Goal: Task Accomplishment & Management: Manage account settings

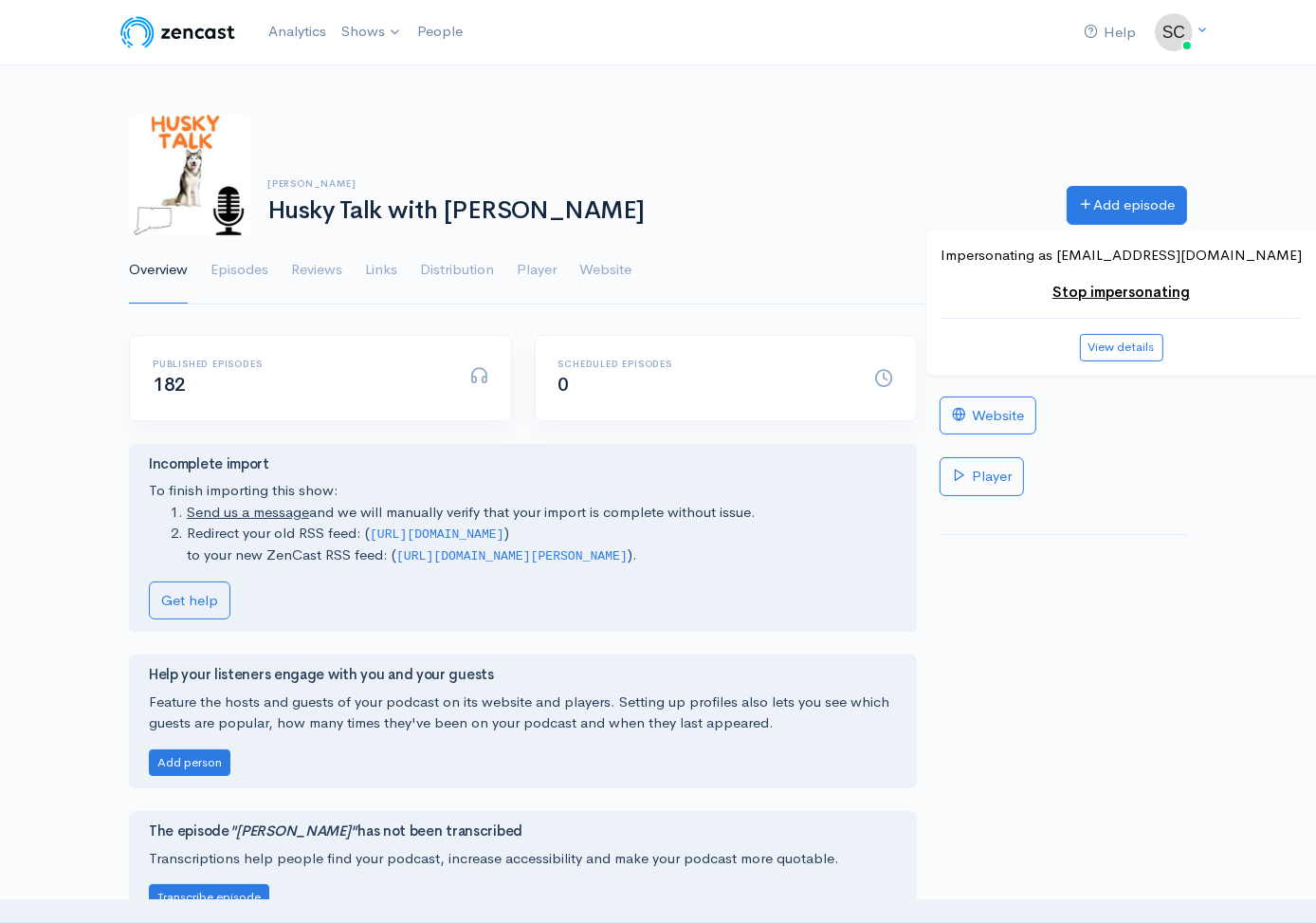
drag, startPoint x: 625, startPoint y: 559, endPoint x: 393, endPoint y: 553, distance: 232.1
click at [396, 553] on code "https://media.zencast.fm/cully/rss" at bounding box center [512, 556] width 231 height 15
copy code "https://media.zencast.fm/cully/rss"
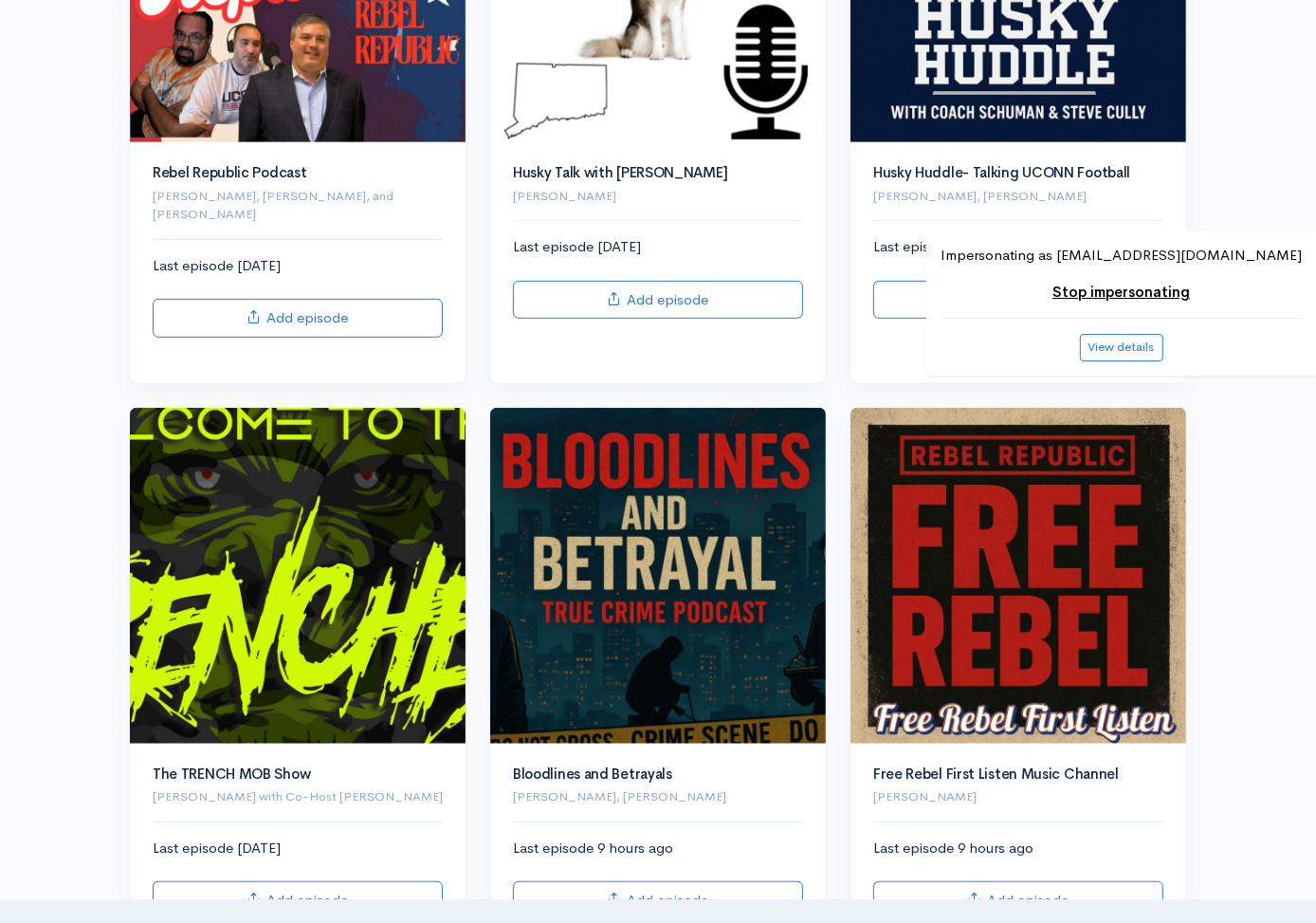
scroll to position [1064, 0]
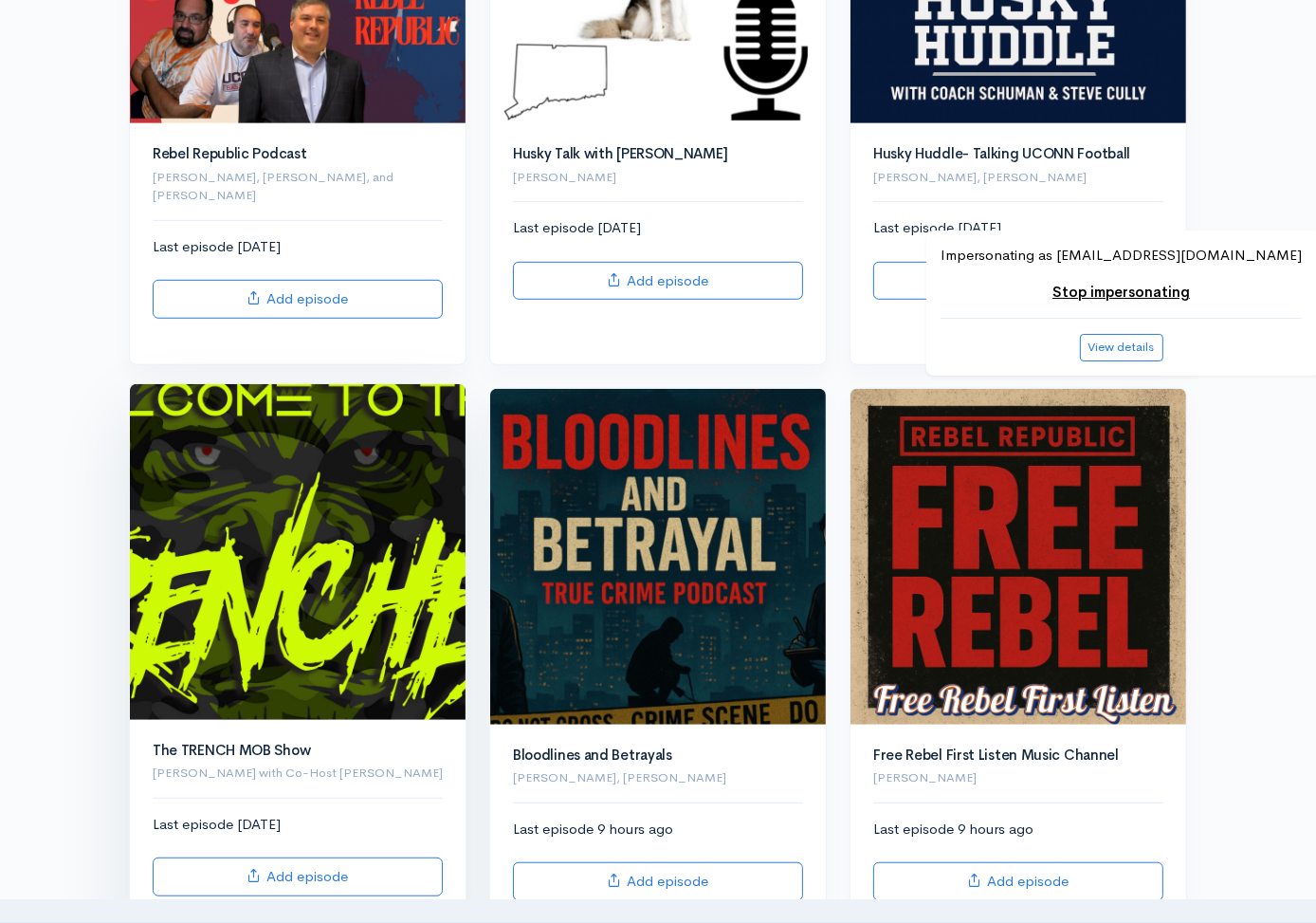
click at [337, 502] on img at bounding box center [297, 551] width 335 height 335
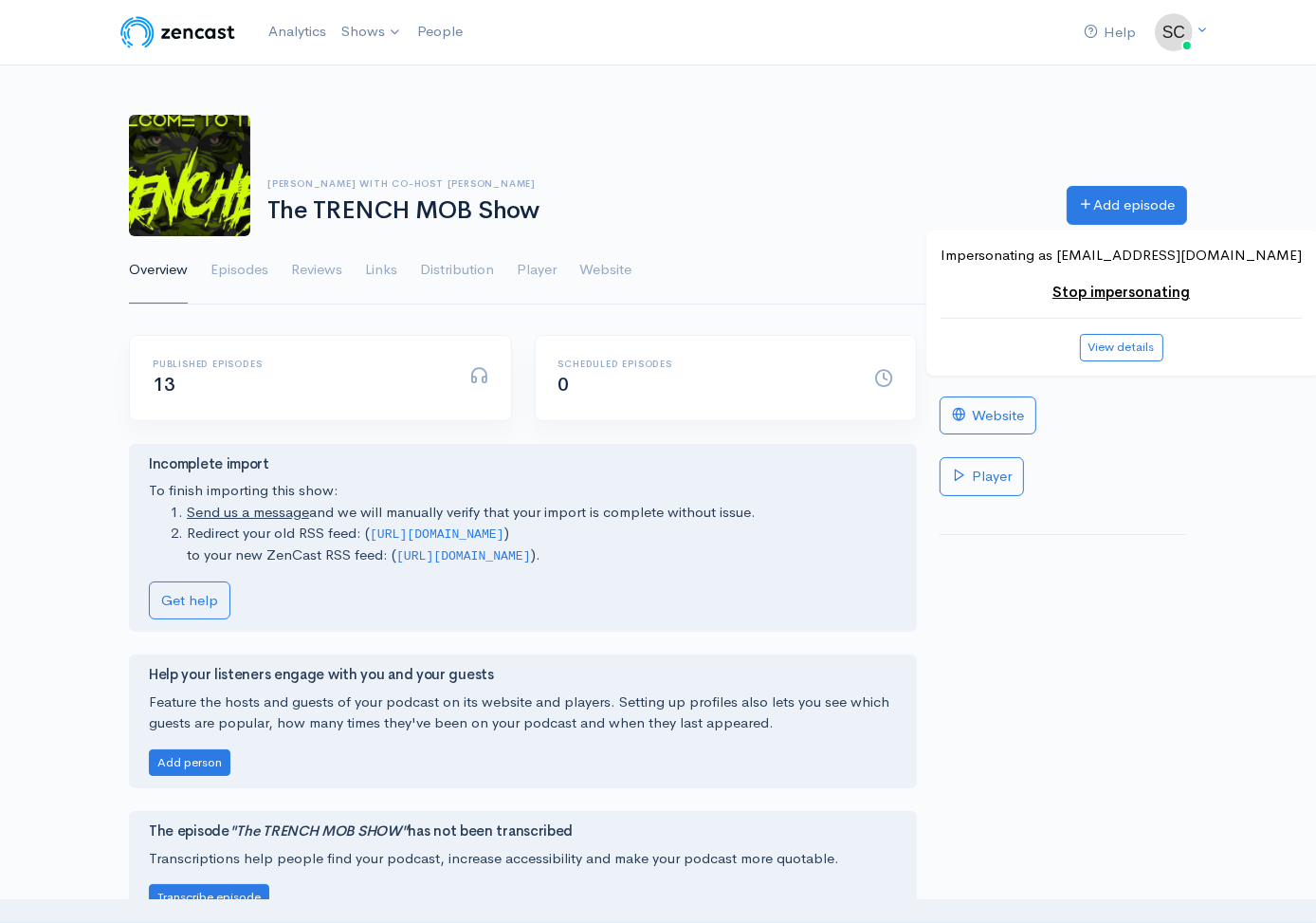
drag, startPoint x: 393, startPoint y: 556, endPoint x: 722, endPoint y: 556, distance: 329.0
click at [722, 556] on li "Redirect your old RSS feed: ( https://anchor.fm/s/100f219c0/podcast/rss ) to yo…" at bounding box center [541, 544] width 710 height 43
copy code "https://media.zencast.fm/the-trench-mob-show/rss"
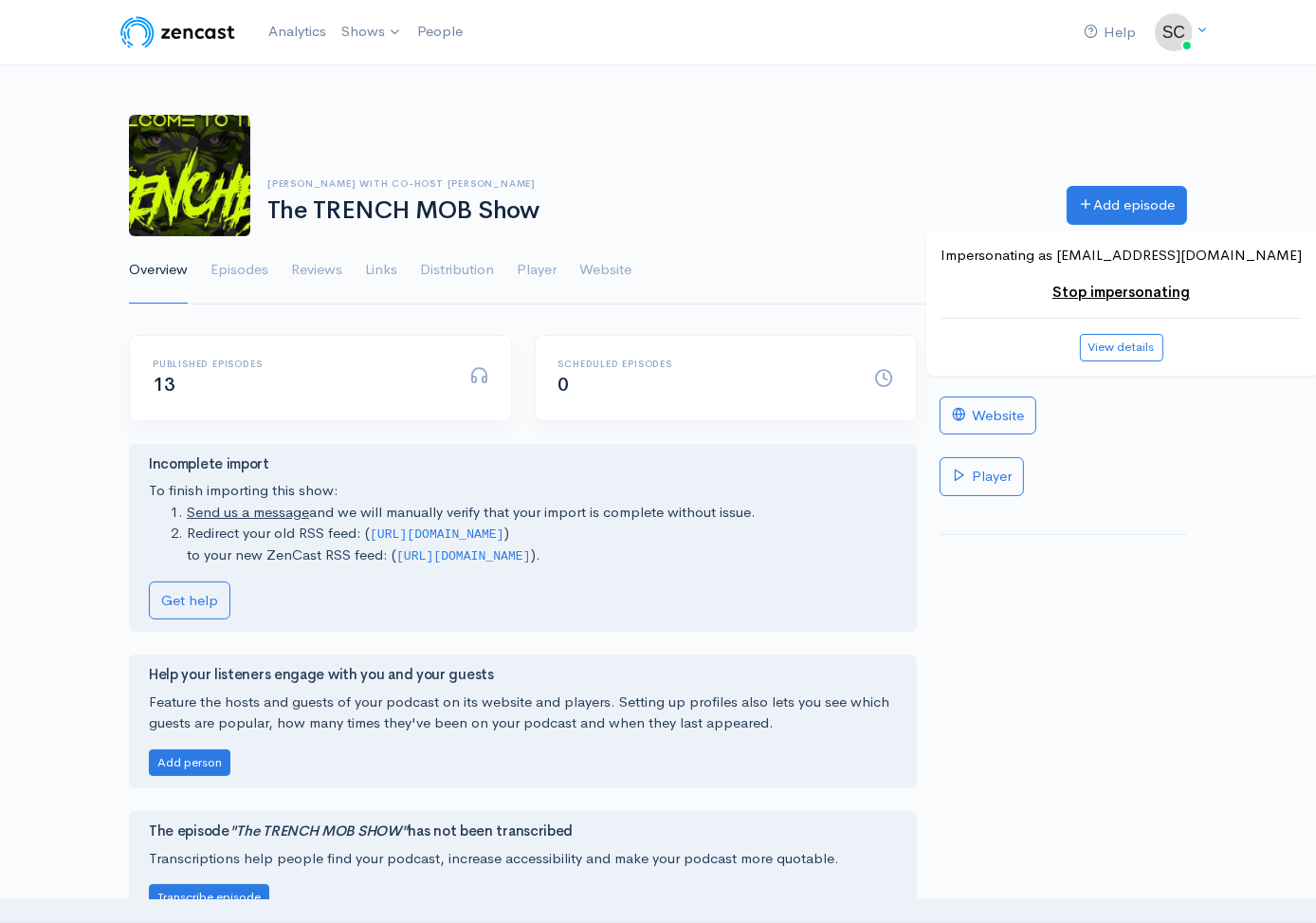
click at [1158, 294] on link "Stop impersonating" at bounding box center [1121, 291] width 138 height 18
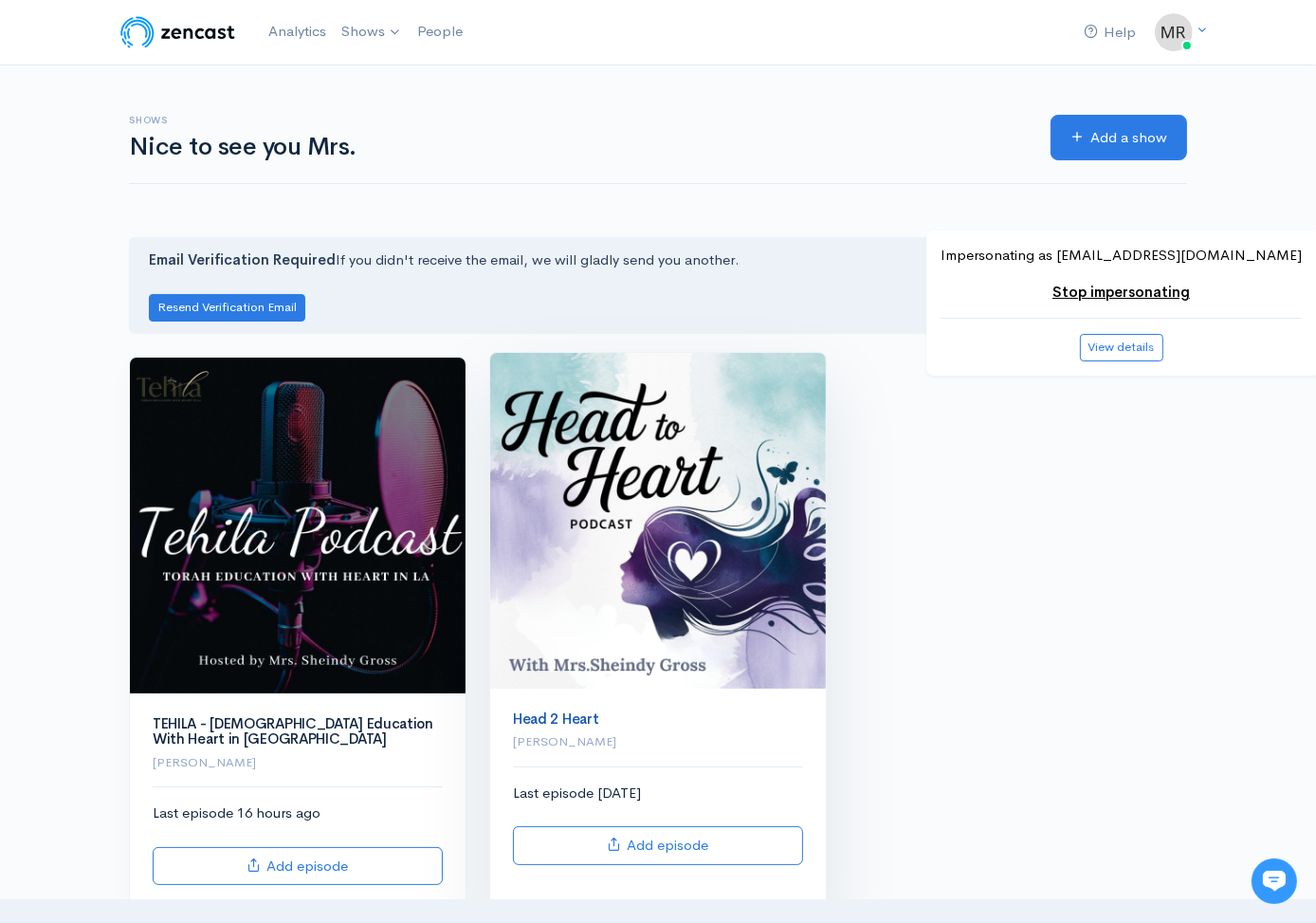
click at [537, 719] on link "Head 2 Heart" at bounding box center [556, 718] width 85 height 18
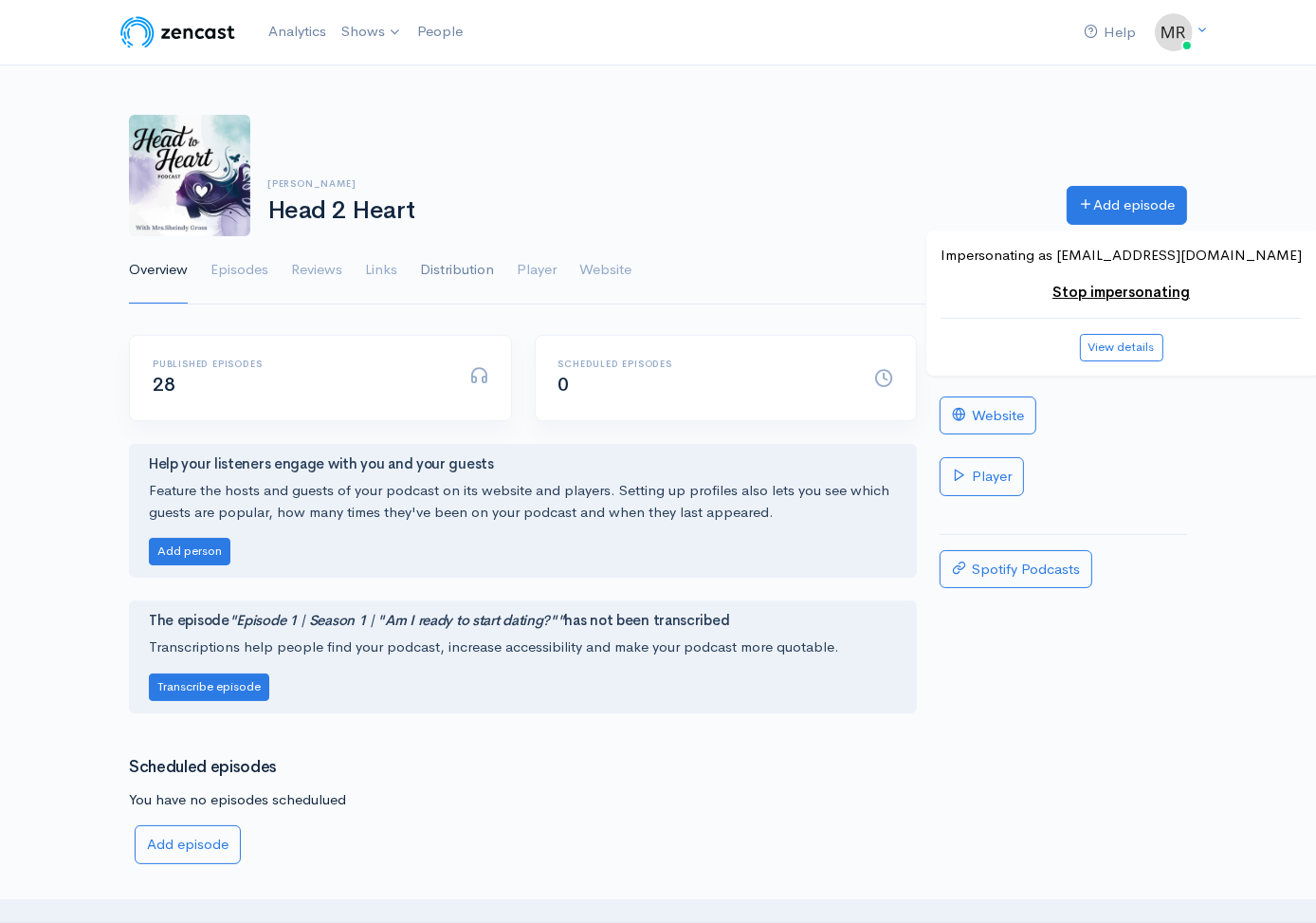
click at [493, 273] on link "Distribution" at bounding box center [456, 270] width 74 height 68
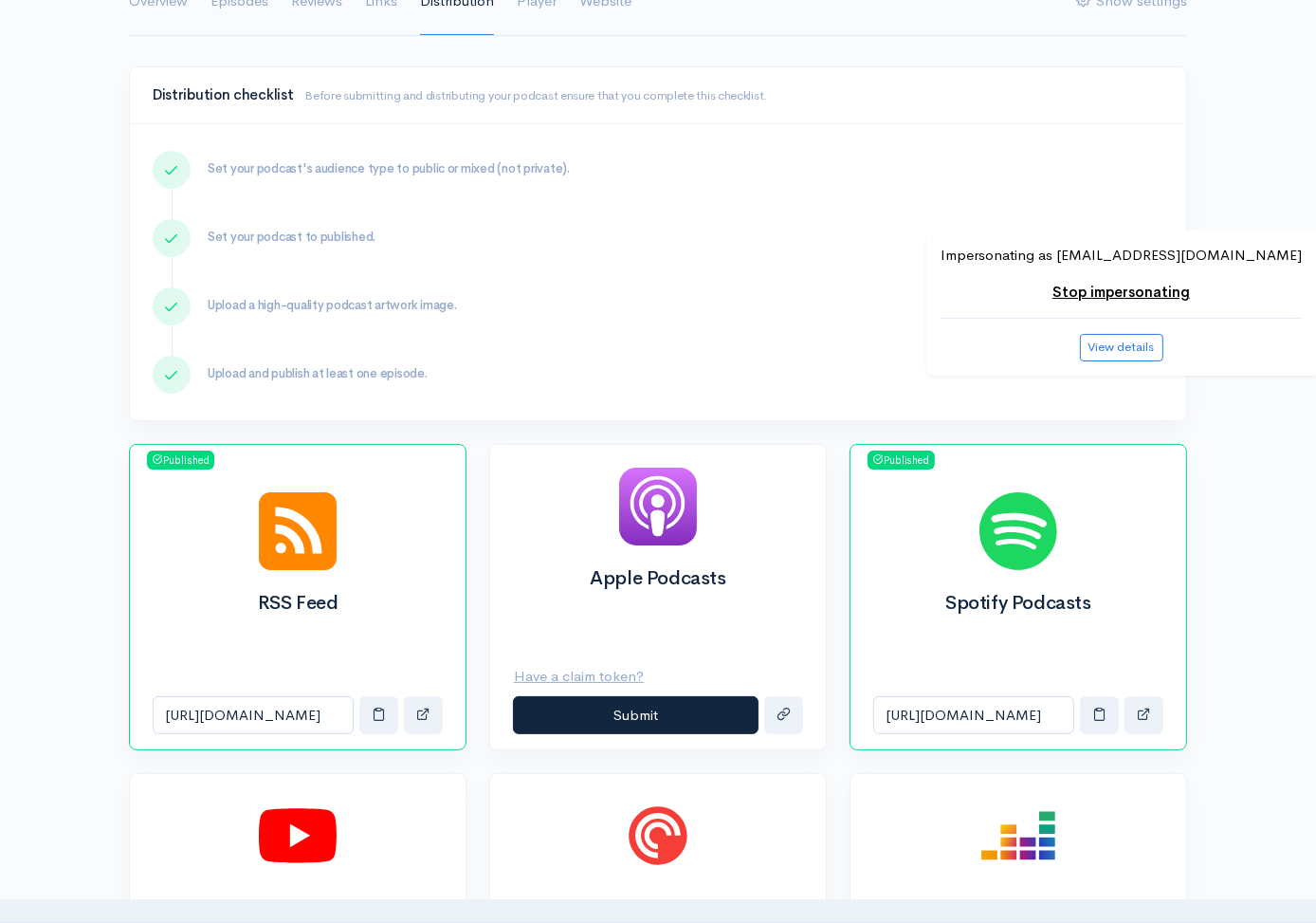
scroll to position [269, 0]
click at [1142, 711] on span "button" at bounding box center [1143, 712] width 15 height 15
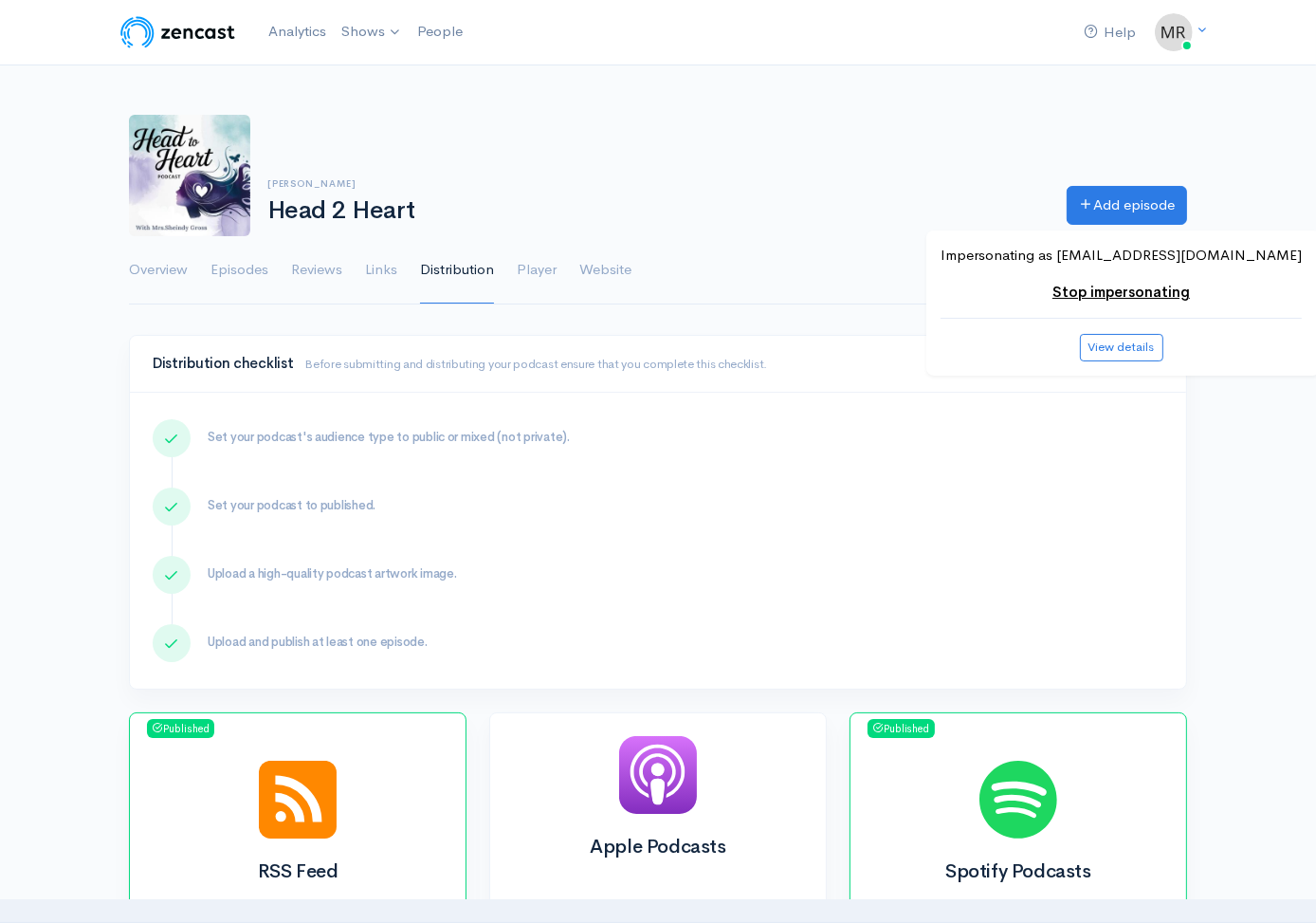
drag, startPoint x: 416, startPoint y: 208, endPoint x: 267, endPoint y: 180, distance: 151.6
click at [267, 180] on div "Mrs. Sheindy Gross Head 2 Heart" at bounding box center [655, 201] width 799 height 47
copy div "Mrs. Sheindy Gross Head 2 Heart"
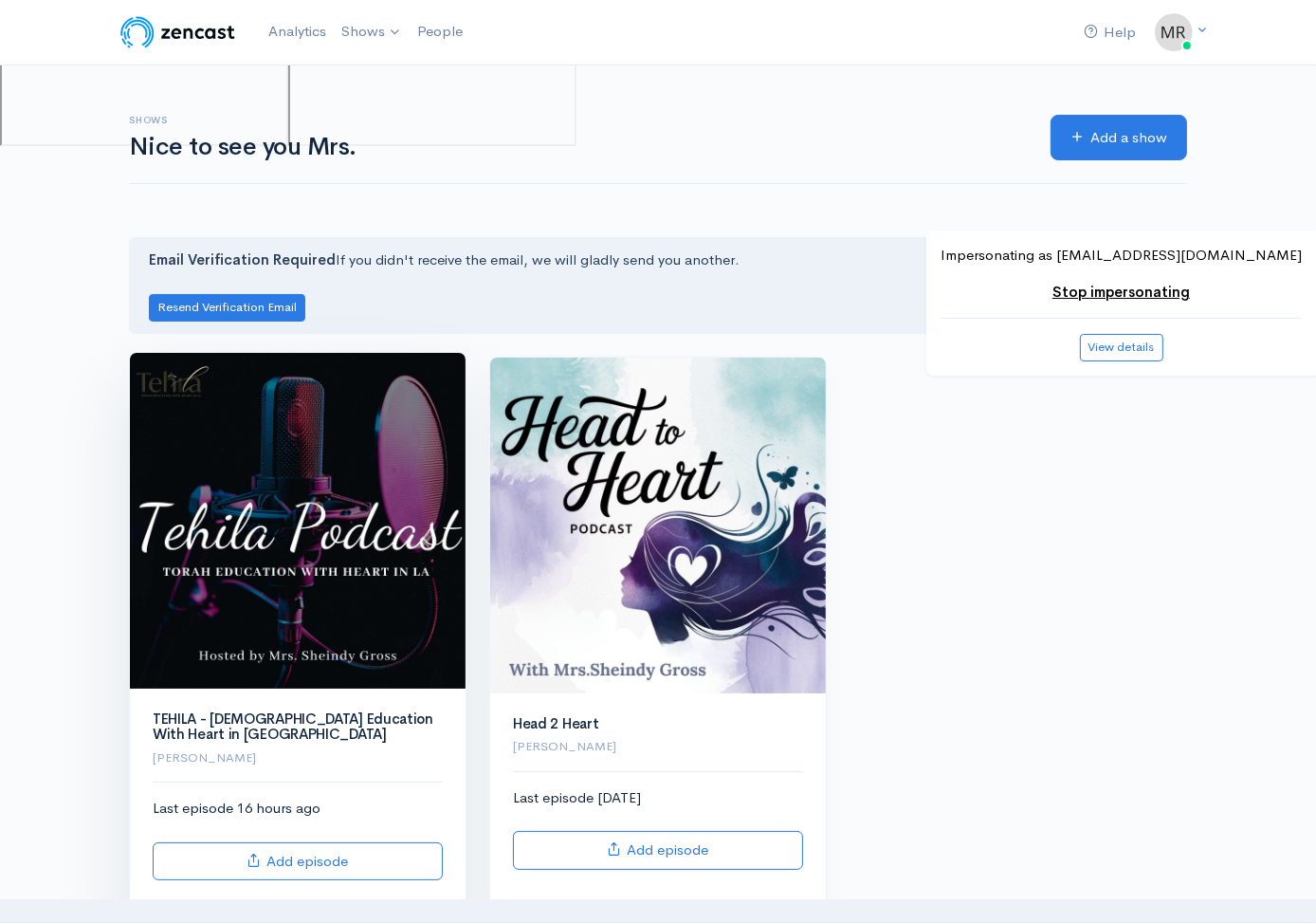
click at [341, 546] on img at bounding box center [297, 520] width 335 height 335
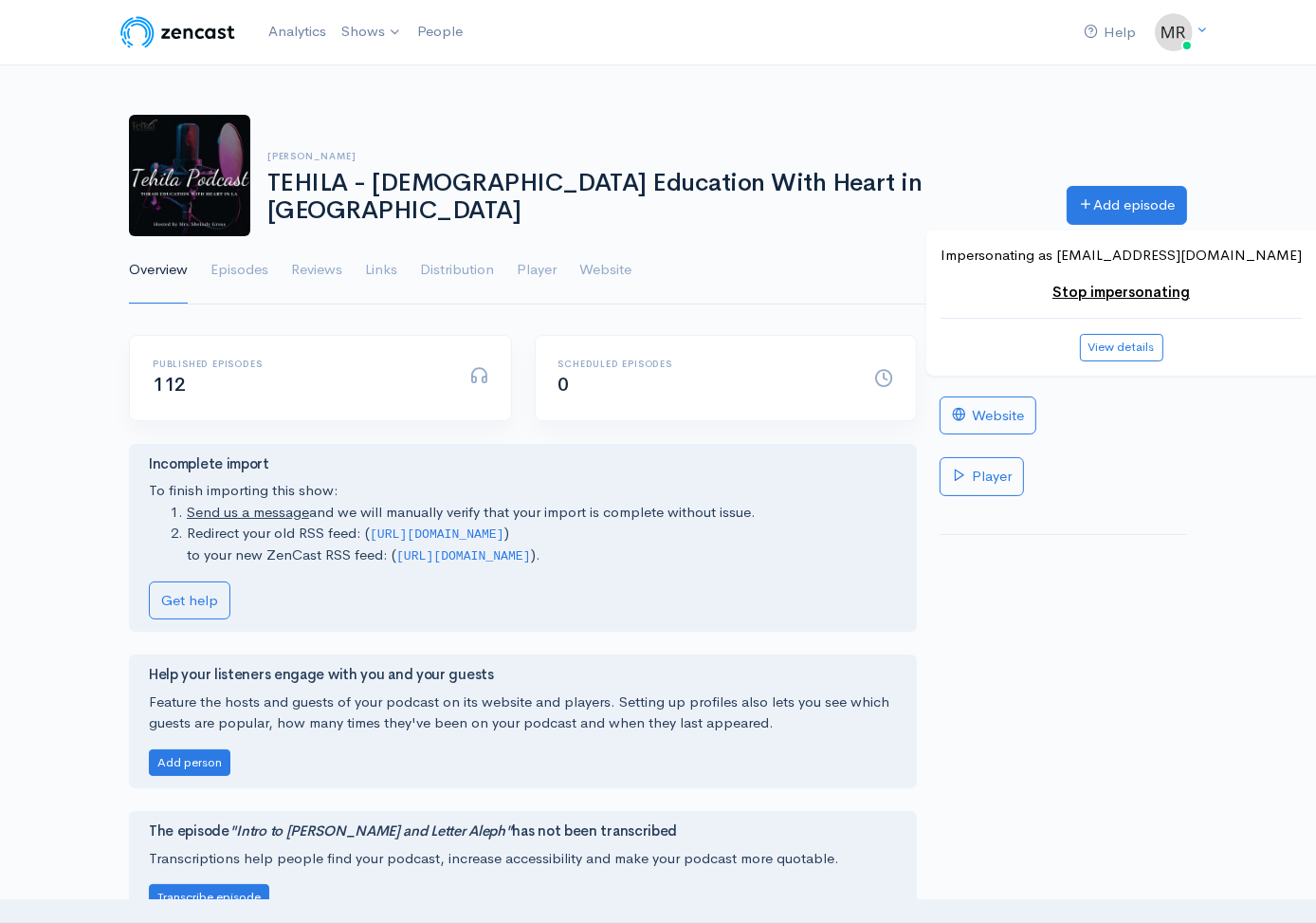
click at [435, 208] on h1 "TEHILA - Torah Education With Heart in Los Angeles" at bounding box center [655, 197] width 776 height 54
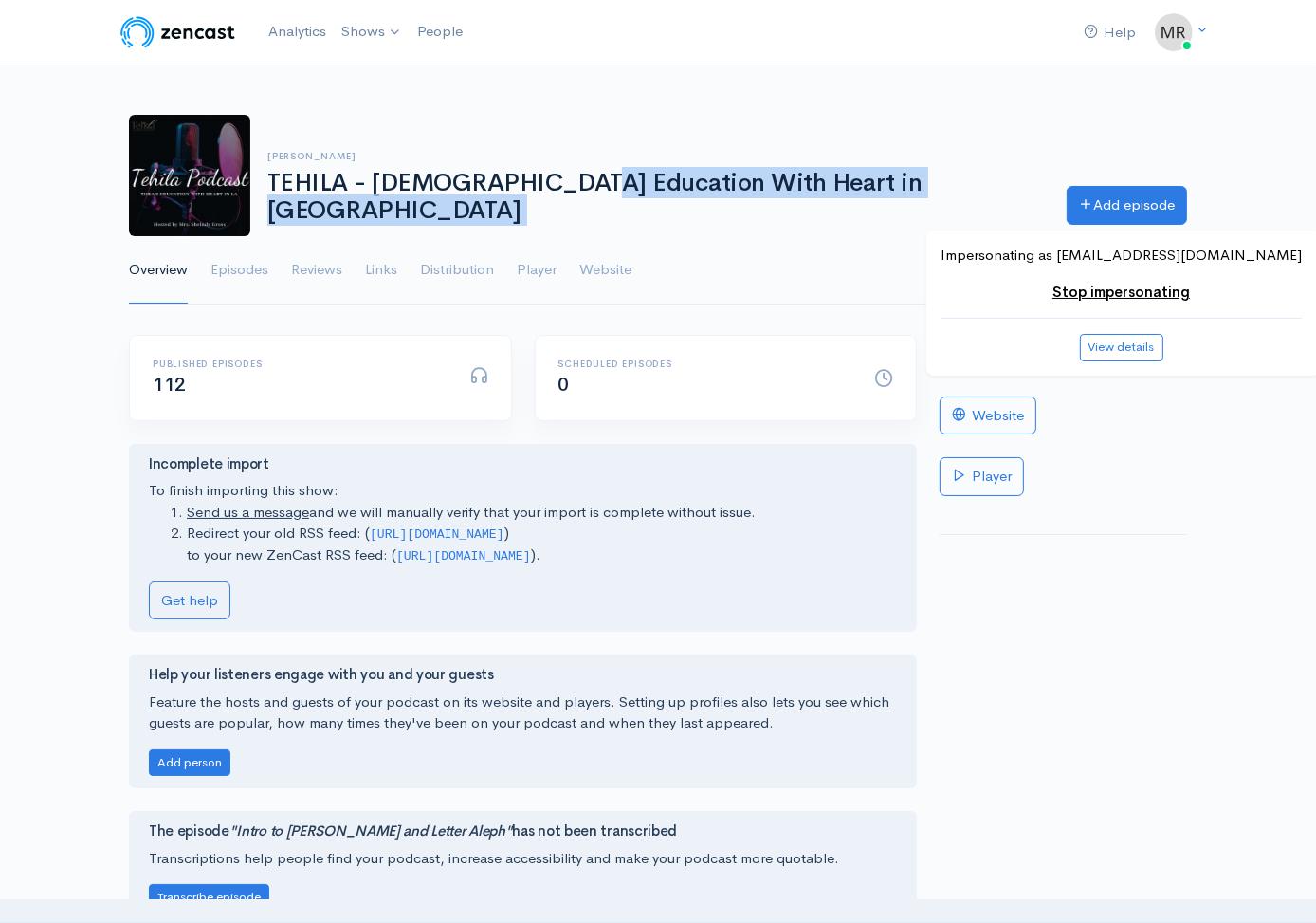
click at [435, 208] on h1 "TEHILA - Torah Education With Heart in Los Angeles" at bounding box center [655, 197] width 776 height 54
copy div "TEHILA - Torah Education With Heart in Los Angeles Add episode"
click at [471, 289] on link "Distribution" at bounding box center [456, 270] width 74 height 68
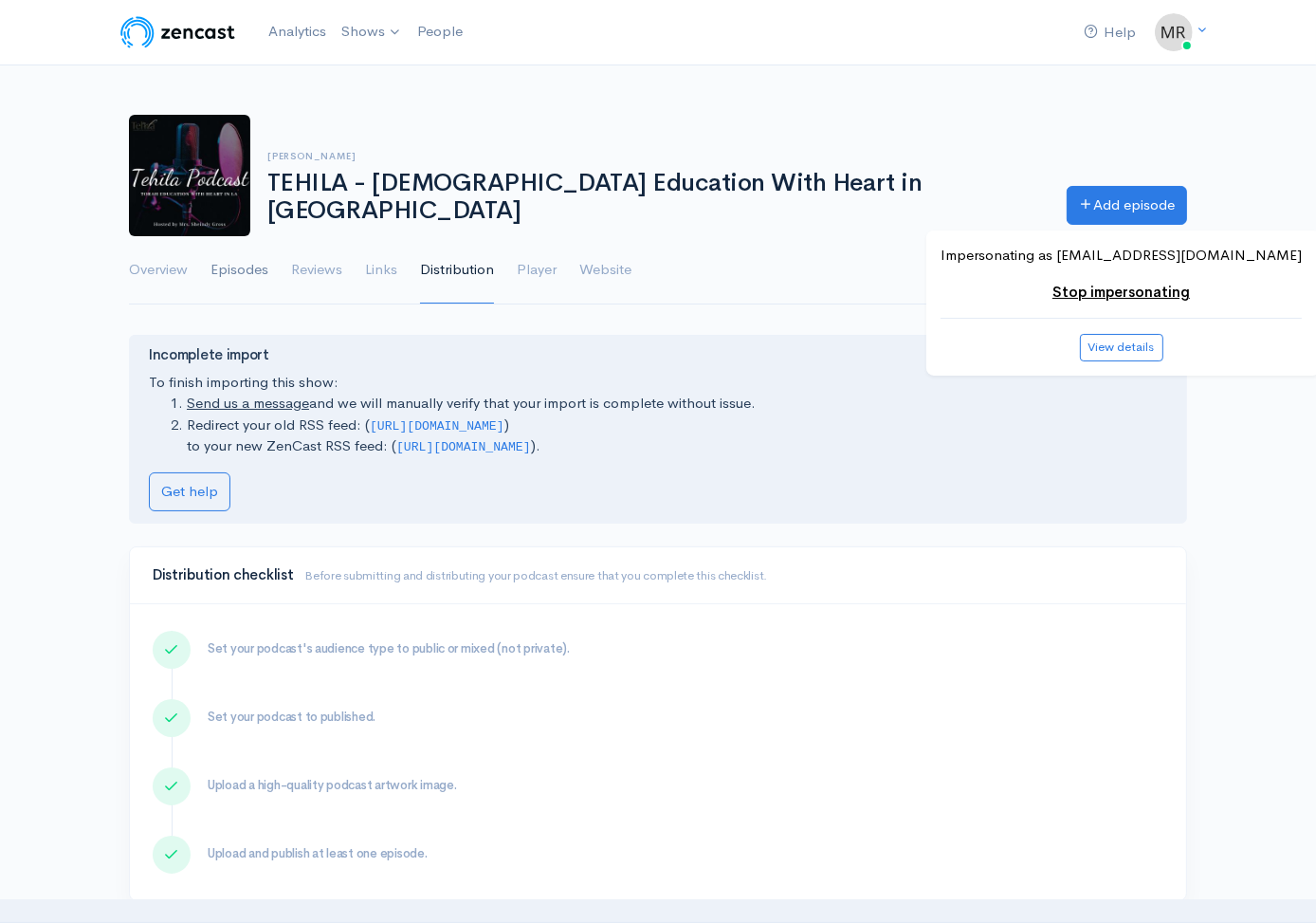
click at [258, 265] on link "Episodes" at bounding box center [240, 270] width 58 height 68
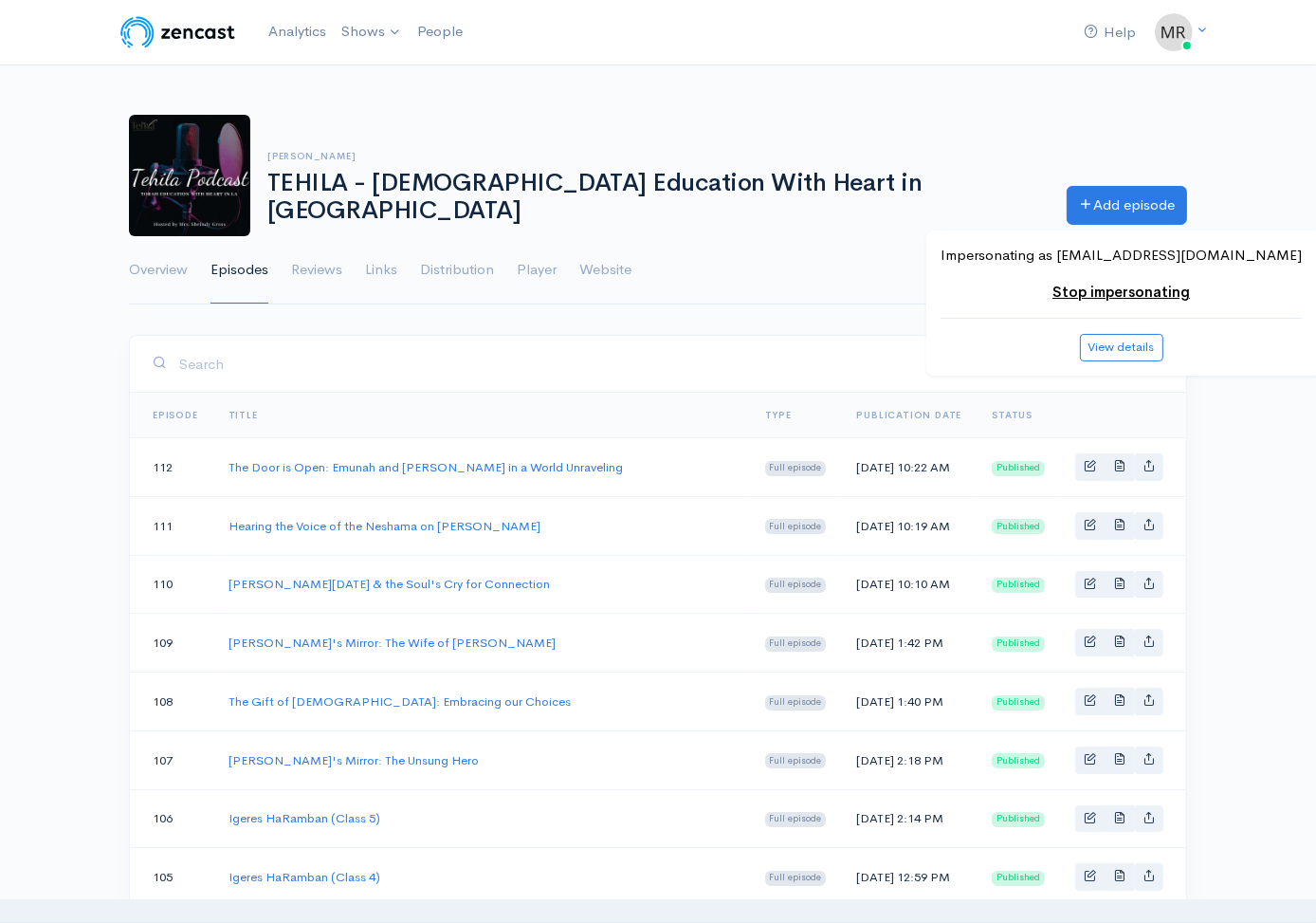
click at [442, 209] on h1 "TEHILA - Torah Education With Heart in Los Angeles" at bounding box center [655, 197] width 776 height 54
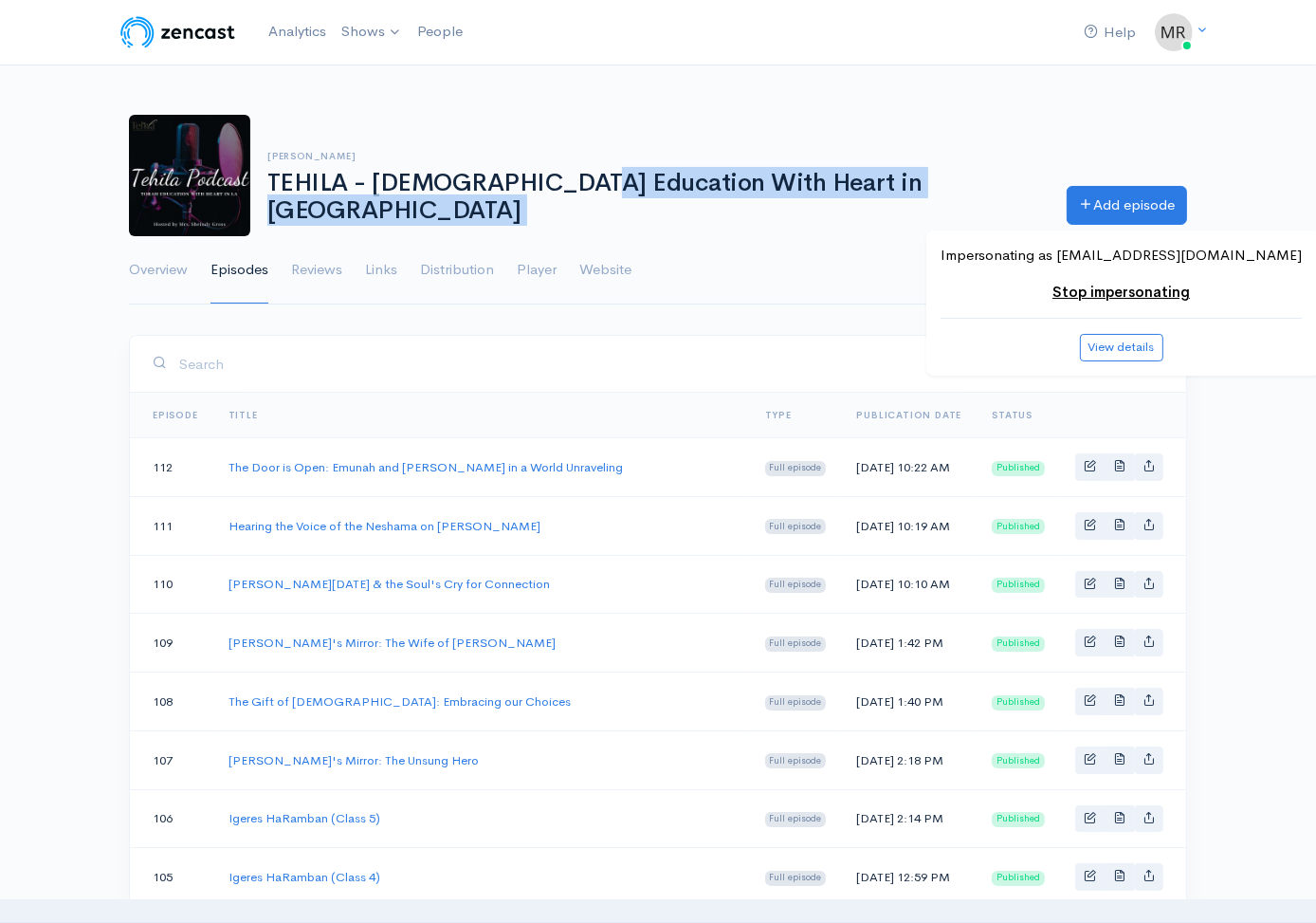
click at [442, 209] on h1 "TEHILA - Torah Education With Heart in Los Angeles" at bounding box center [655, 197] width 776 height 54
copy div "TEHILA - Torah Education With Heart in Los Angeles Add episode"
click at [1125, 294] on link "Stop impersonating" at bounding box center [1121, 291] width 138 height 18
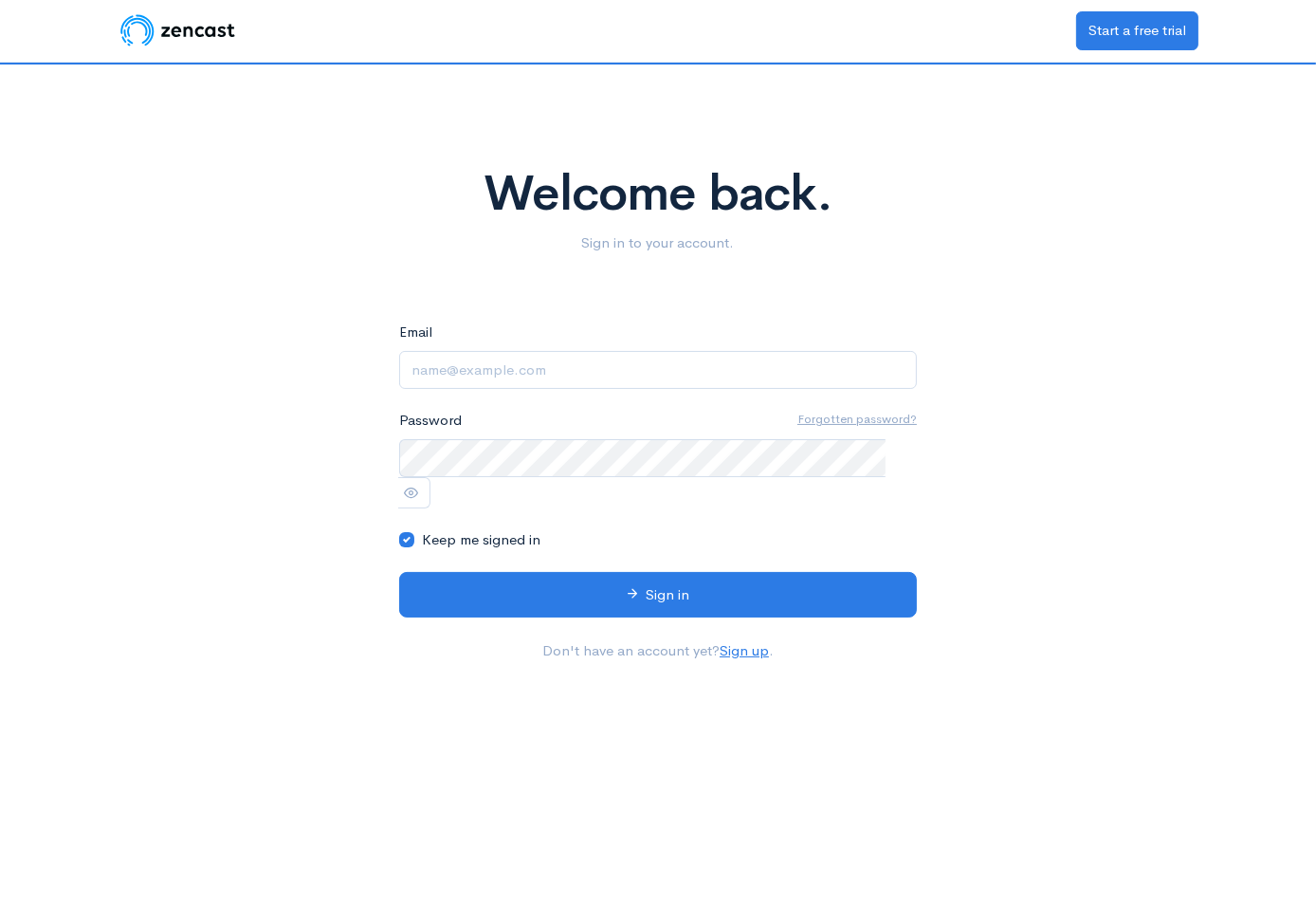
type input "ben@zencast.fm"
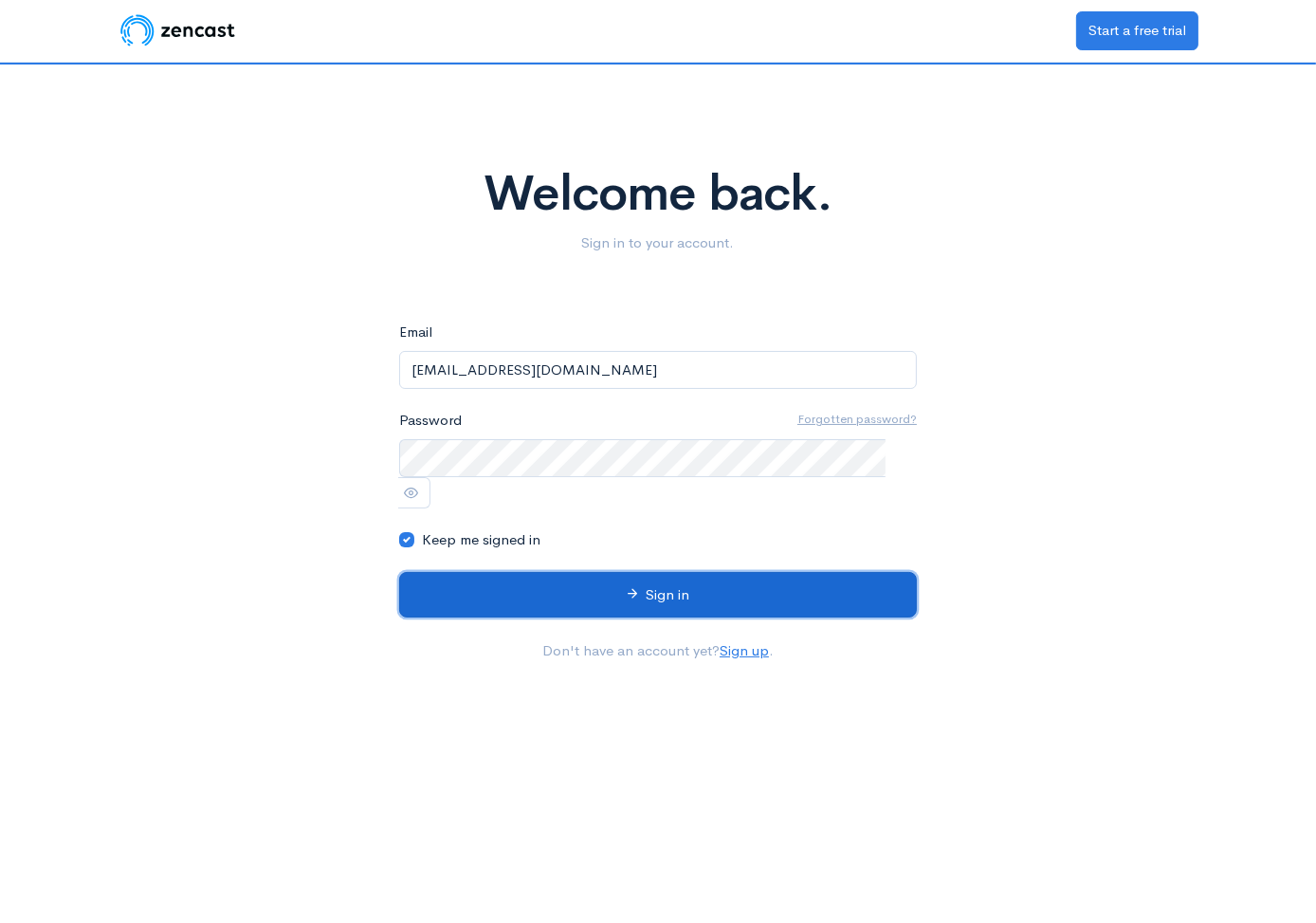
click at [602, 571] on button "Sign in" at bounding box center [658, 595] width 518 height 47
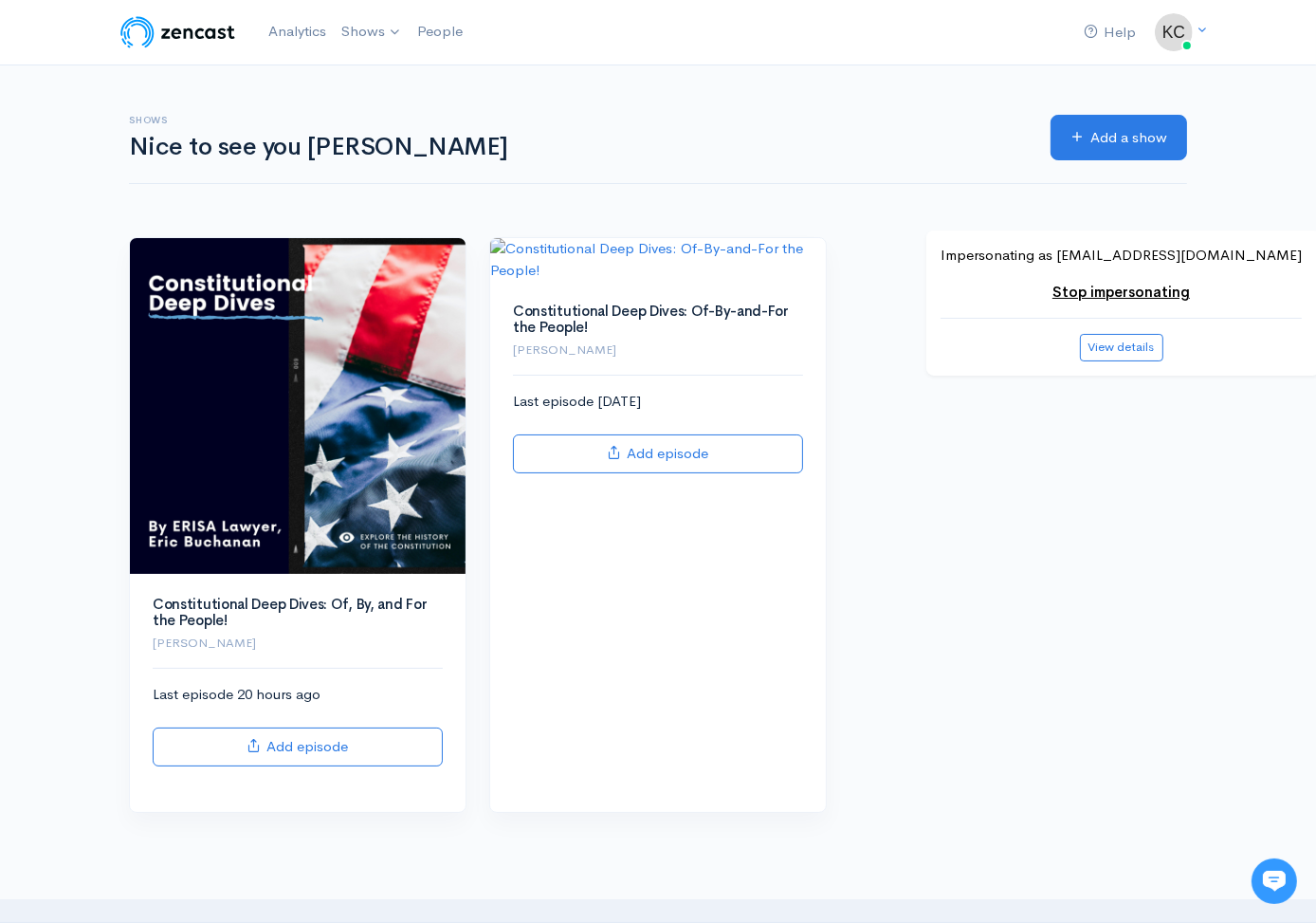
click at [81, 323] on div "Help Notifications View all Your profile Team settings Default team Current Log…" at bounding box center [658, 446] width 1316 height 892
